Goal: Information Seeking & Learning: Learn about a topic

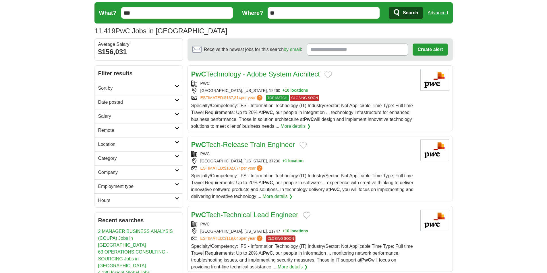
scroll to position [29, 0]
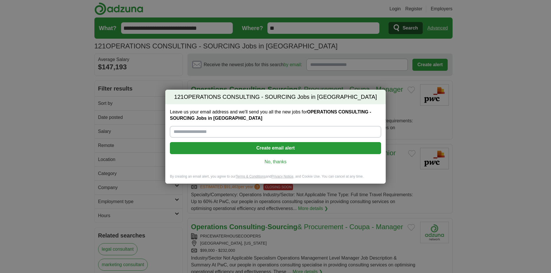
click at [430, 95] on div "121 OPERATIONS CONSULTING - SOURCING Jobs in US Leave us your email address and…" at bounding box center [275, 136] width 551 height 273
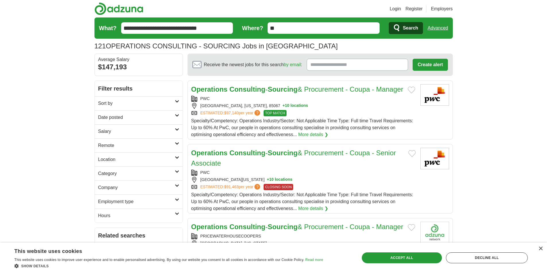
click at [271, 90] on strong "Sourcing" at bounding box center [282, 90] width 30 height 8
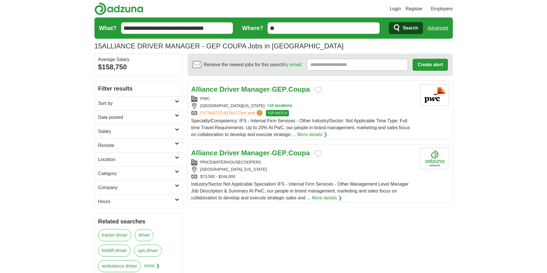
click at [260, 87] on strong "Manager" at bounding box center [255, 90] width 28 height 8
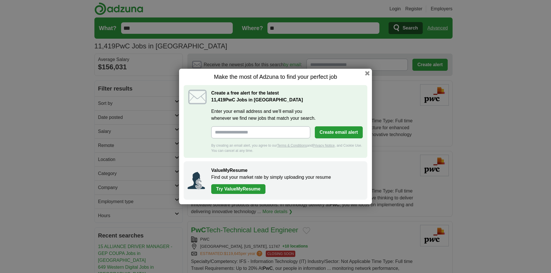
click at [123, 78] on div "Make the most of Adzuna to find your perfect job Create a free alert for the la…" at bounding box center [275, 136] width 551 height 273
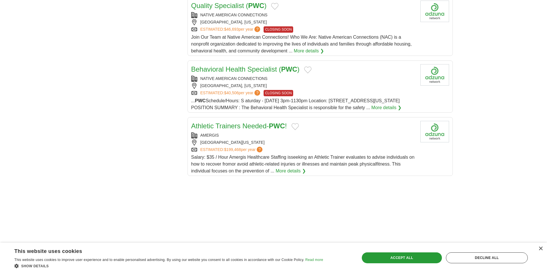
scroll to position [746, 0]
